Goal: Task Accomplishment & Management: Use online tool/utility

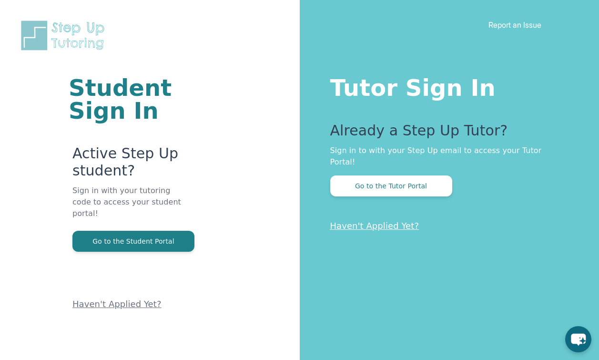
click at [370, 186] on div "Tutor Sign In Already a Step Up Tutor? Sign in to with your Step Up email to ac…" at bounding box center [450, 180] width 300 height 360
click at [368, 177] on button "Go to the Tutor Portal" at bounding box center [391, 185] width 122 height 21
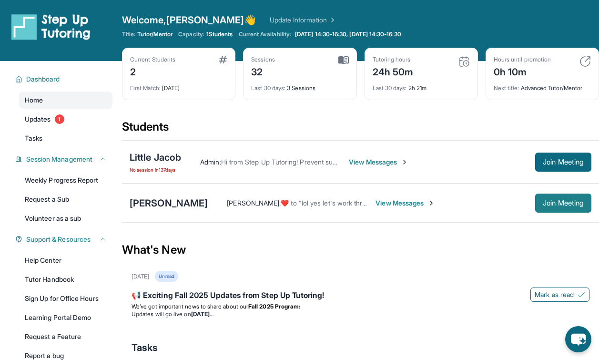
click at [543, 200] on span "Join Meeting" at bounding box center [563, 203] width 41 height 6
click at [544, 201] on span "Join Meeting" at bounding box center [563, 203] width 41 height 6
click at [543, 206] on span "Join Meeting" at bounding box center [563, 203] width 41 height 6
